Goal: Task Accomplishment & Management: Use online tool/utility

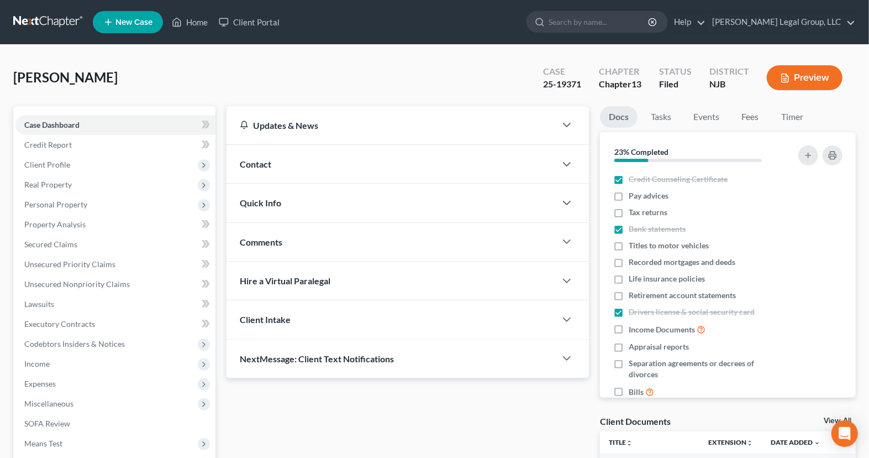
click at [38, 9] on nav "Home New Case Client Portal [PERSON_NAME] Legal Group, LLC [EMAIL_ADDRESS][DOMA…" at bounding box center [434, 22] width 869 height 44
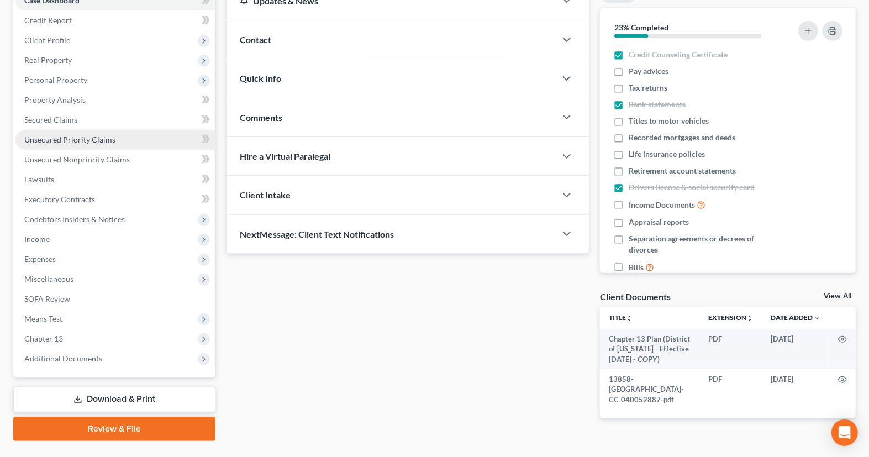
scroll to position [148, 0]
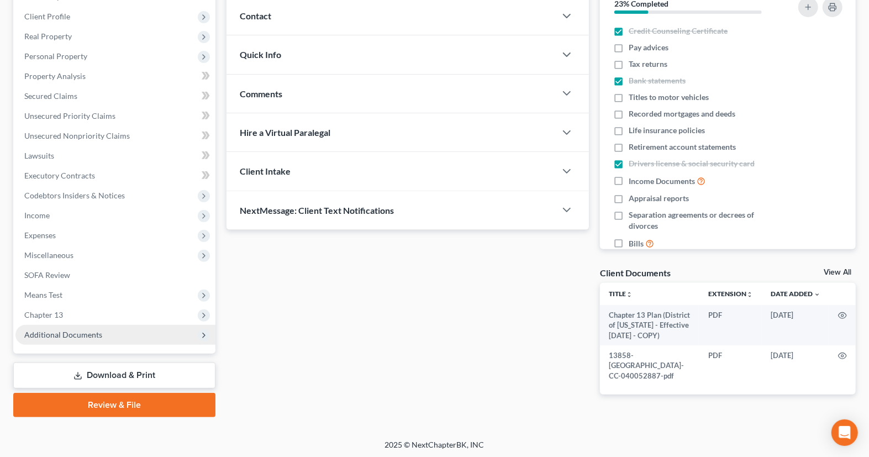
click at [135, 330] on span "Additional Documents" at bounding box center [115, 335] width 200 height 20
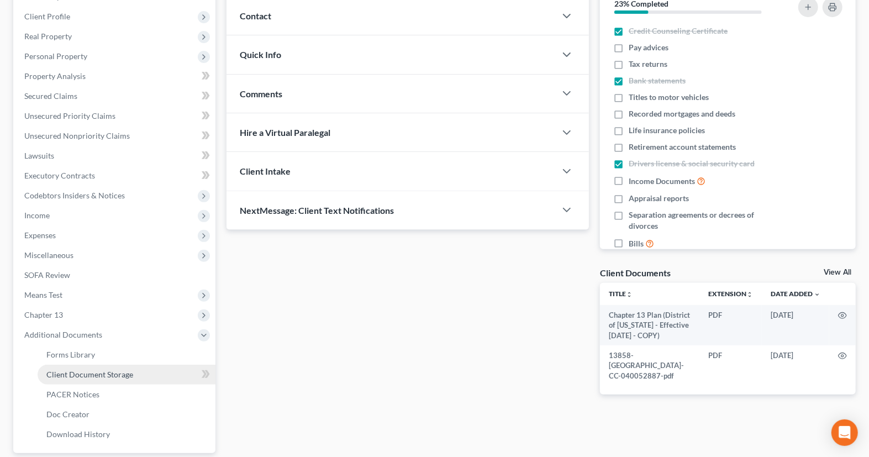
click at [129, 371] on span "Client Document Storage" at bounding box center [89, 374] width 87 height 9
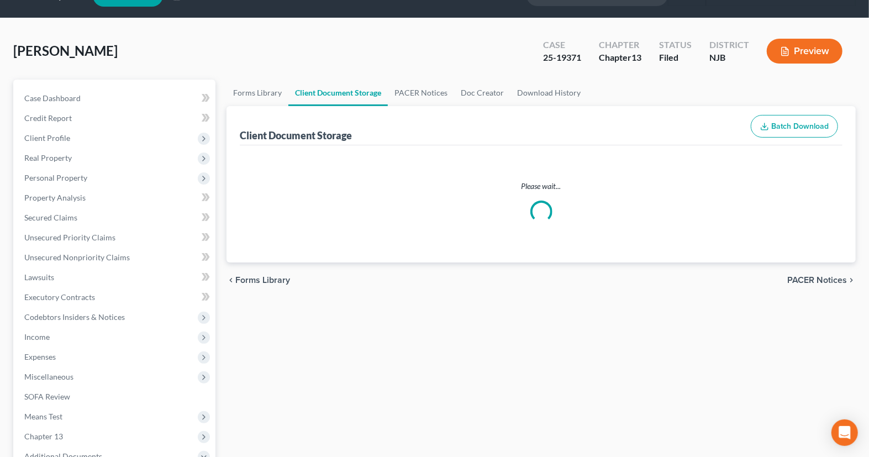
select select "9"
select select "19"
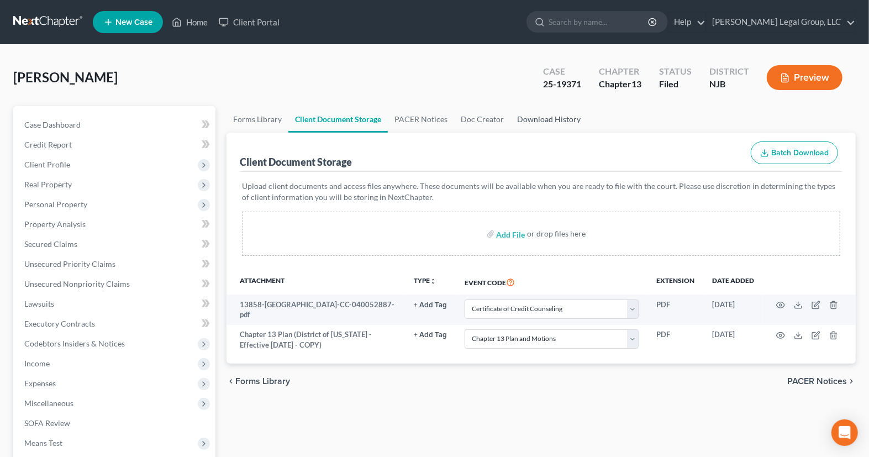
click at [530, 119] on link "Download History" at bounding box center [549, 119] width 77 height 27
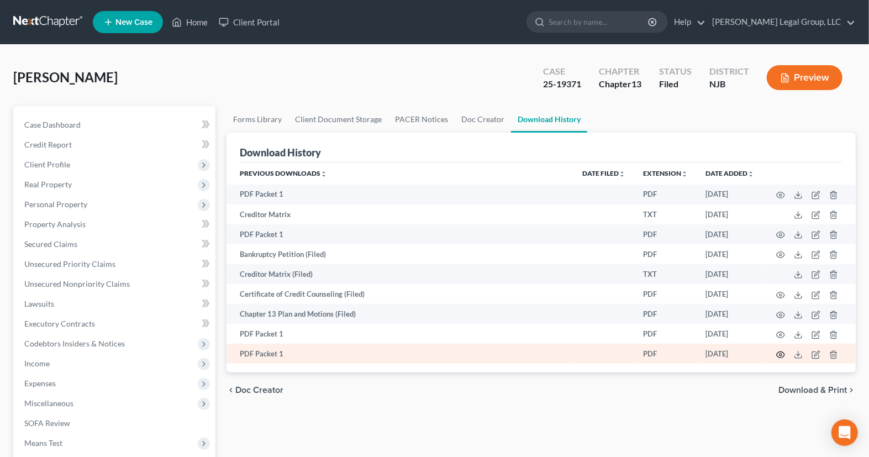
click at [783, 358] on icon "button" at bounding box center [781, 354] width 8 height 6
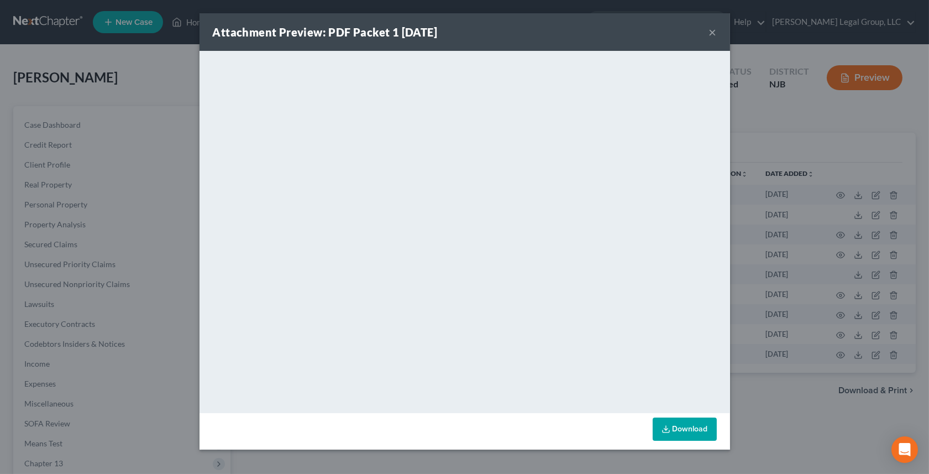
click at [712, 28] on button "×" at bounding box center [713, 31] width 8 height 13
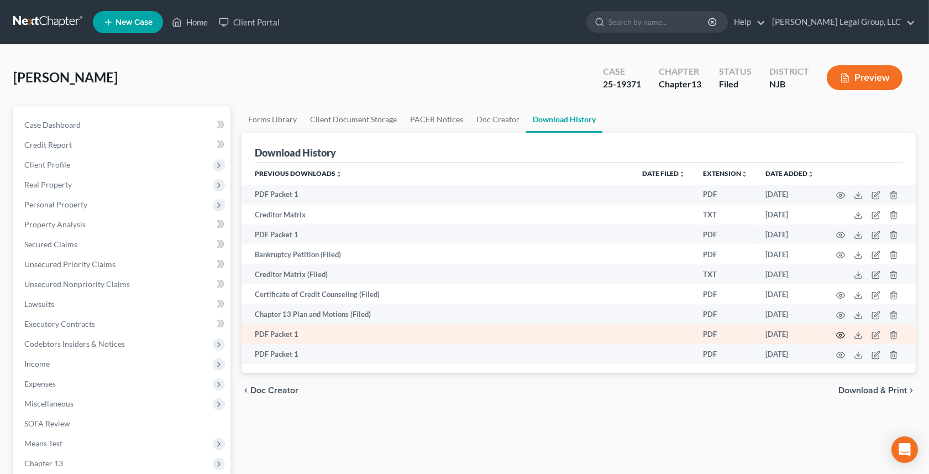
click at [841, 337] on icon "button" at bounding box center [840, 334] width 9 height 9
